Goal: Transaction & Acquisition: Purchase product/service

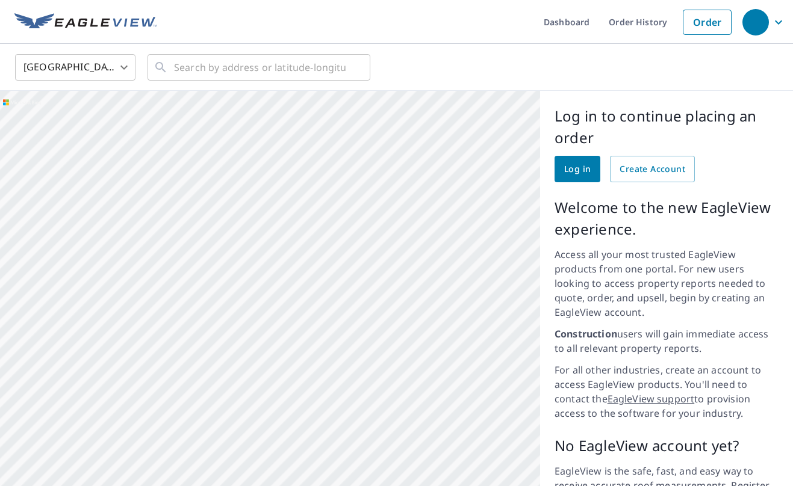
click at [779, 18] on icon "button" at bounding box center [778, 22] width 14 height 14
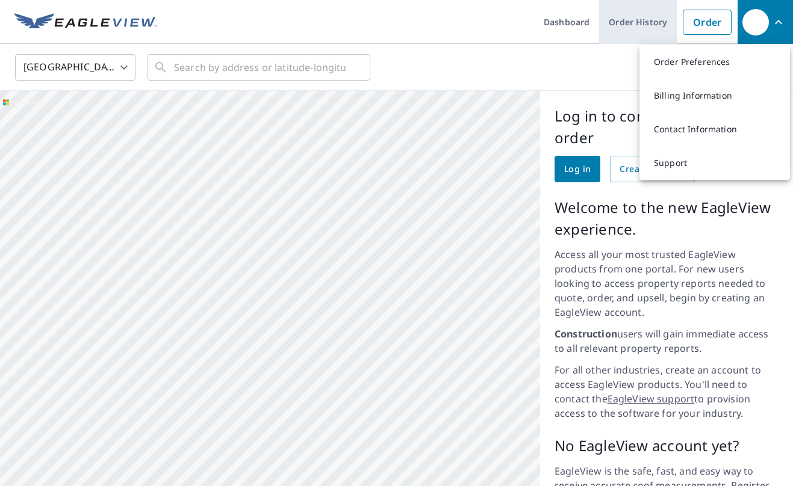
click at [635, 17] on link "Order History" at bounding box center [638, 22] width 78 height 44
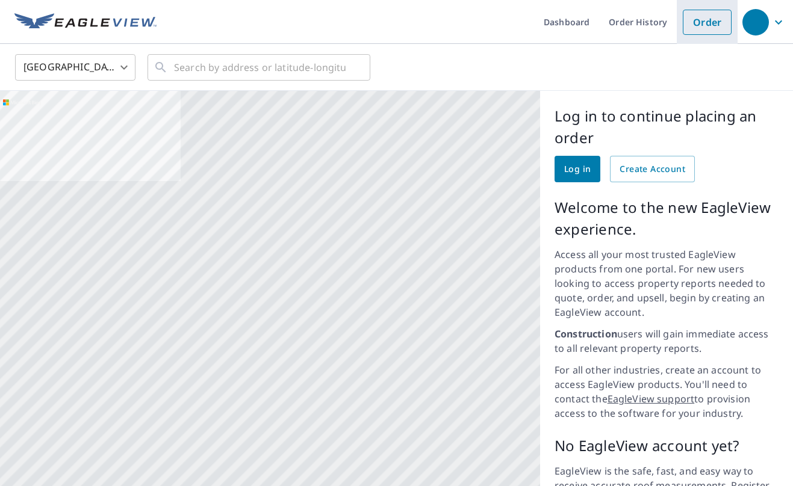
click at [716, 34] on li "Order" at bounding box center [707, 22] width 61 height 44
click at [712, 25] on link "Order" at bounding box center [707, 22] width 49 height 25
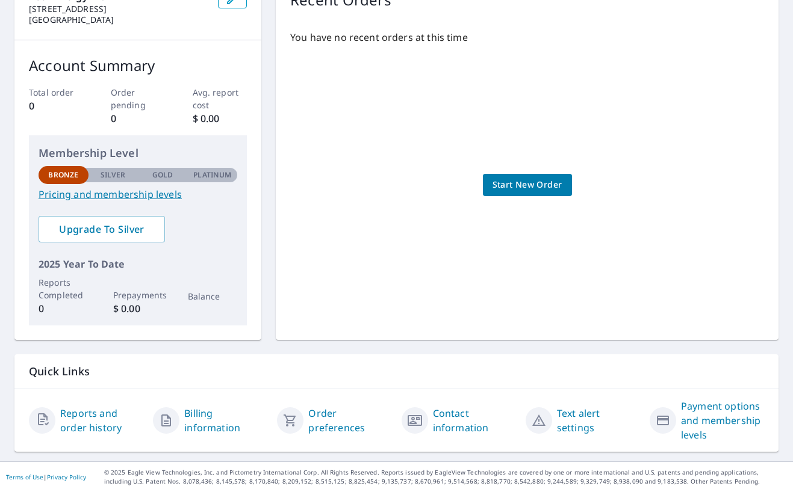
scroll to position [152, 0]
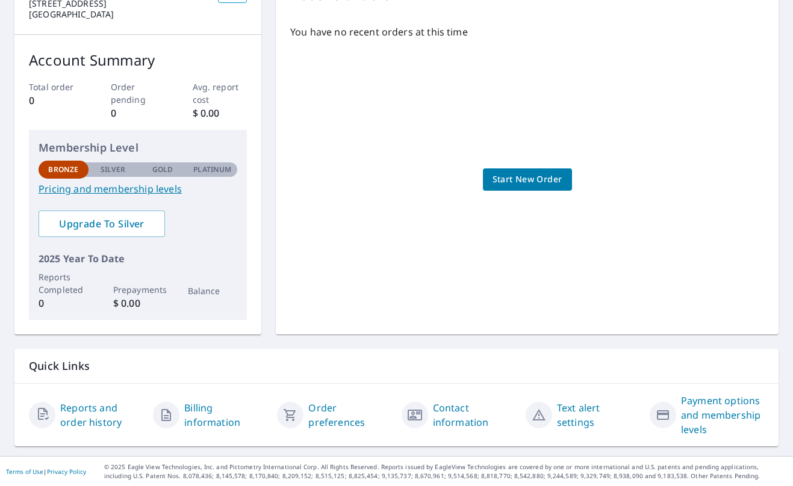
click at [151, 190] on link "Pricing and membership levels" at bounding box center [138, 189] width 199 height 14
